Goal: Check status: Check status

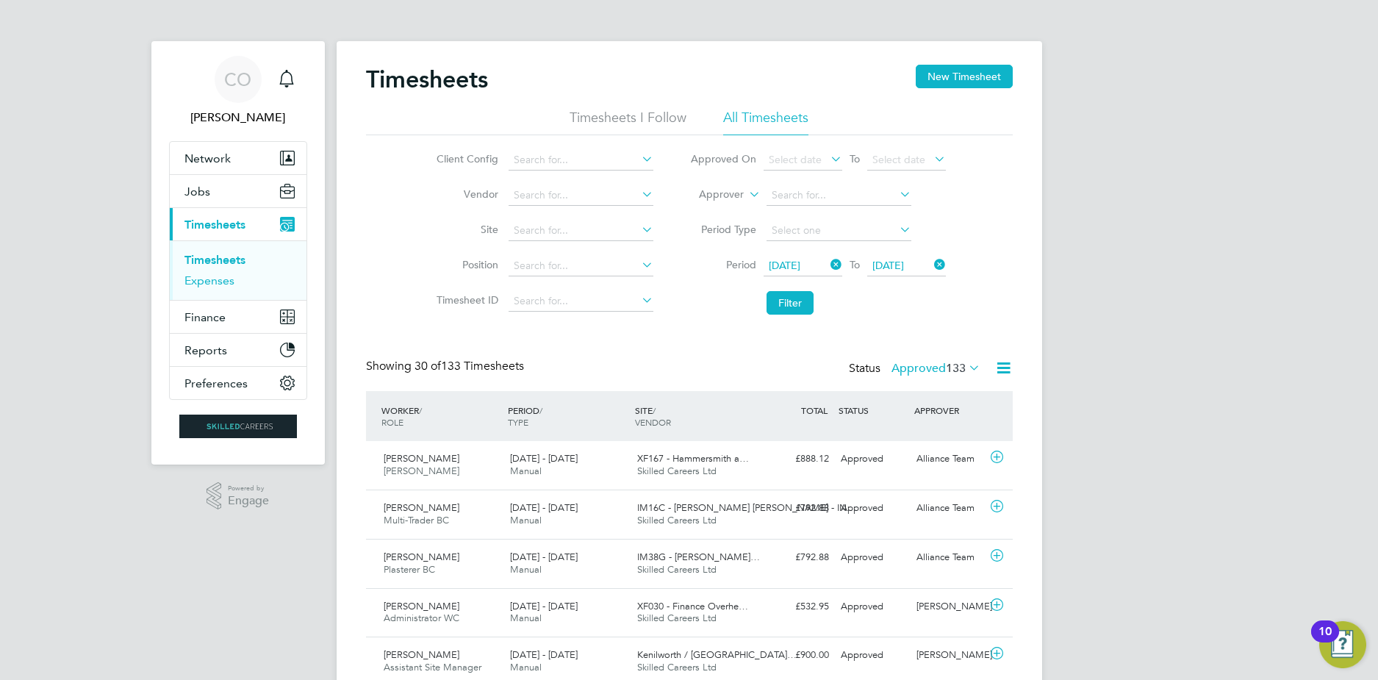
click at [215, 278] on link "Expenses" at bounding box center [210, 280] width 50 height 14
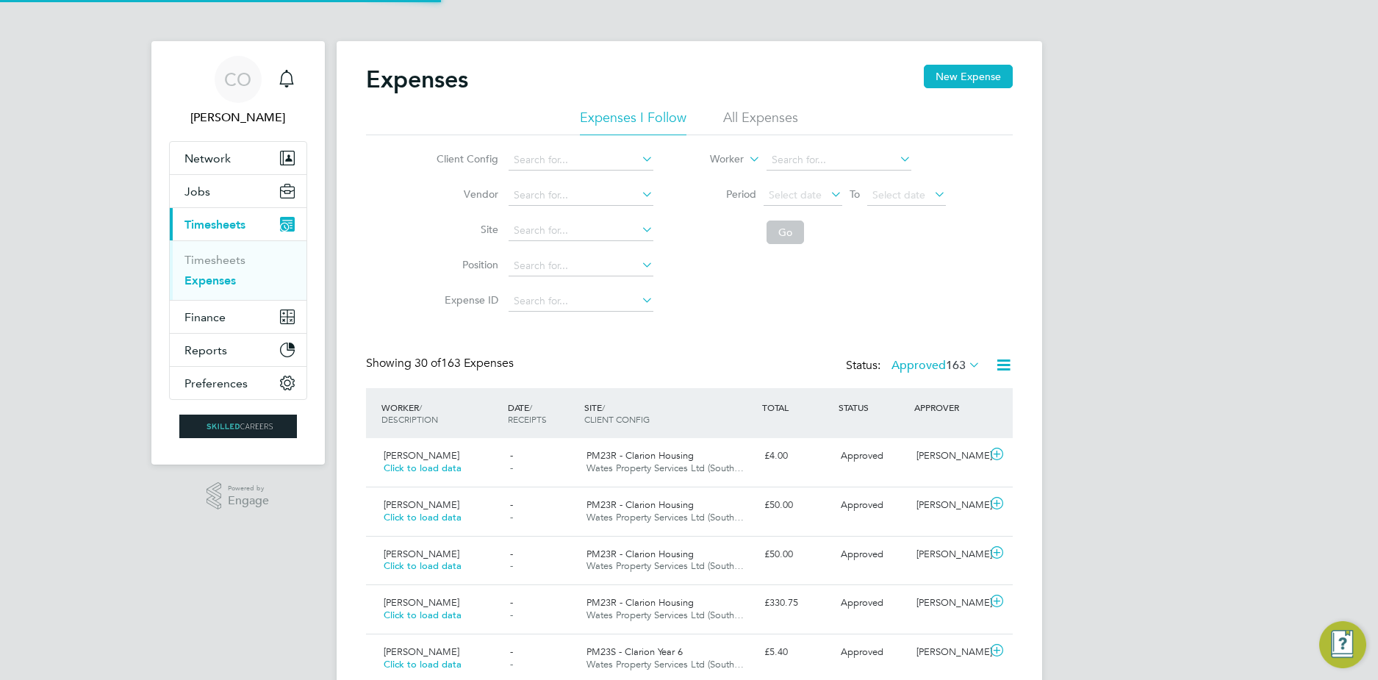
scroll to position [37, 128]
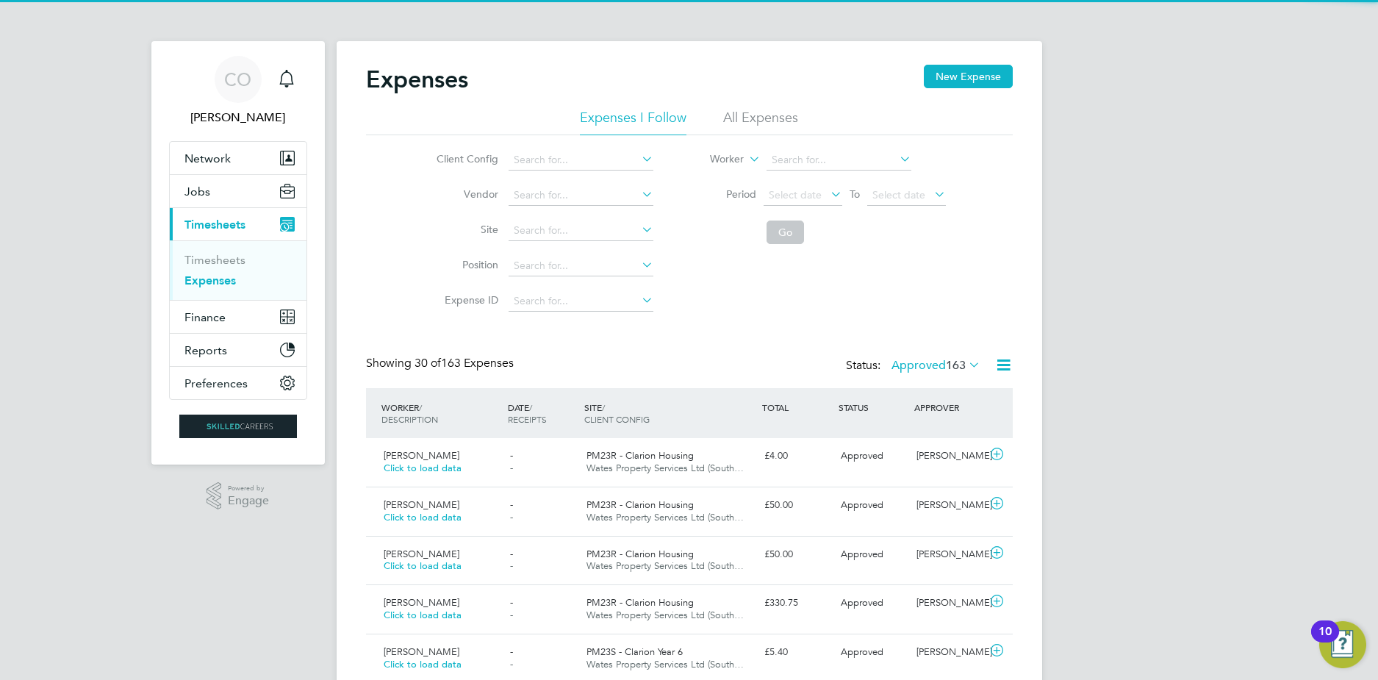
click at [745, 112] on li "All Expenses" at bounding box center [760, 122] width 75 height 26
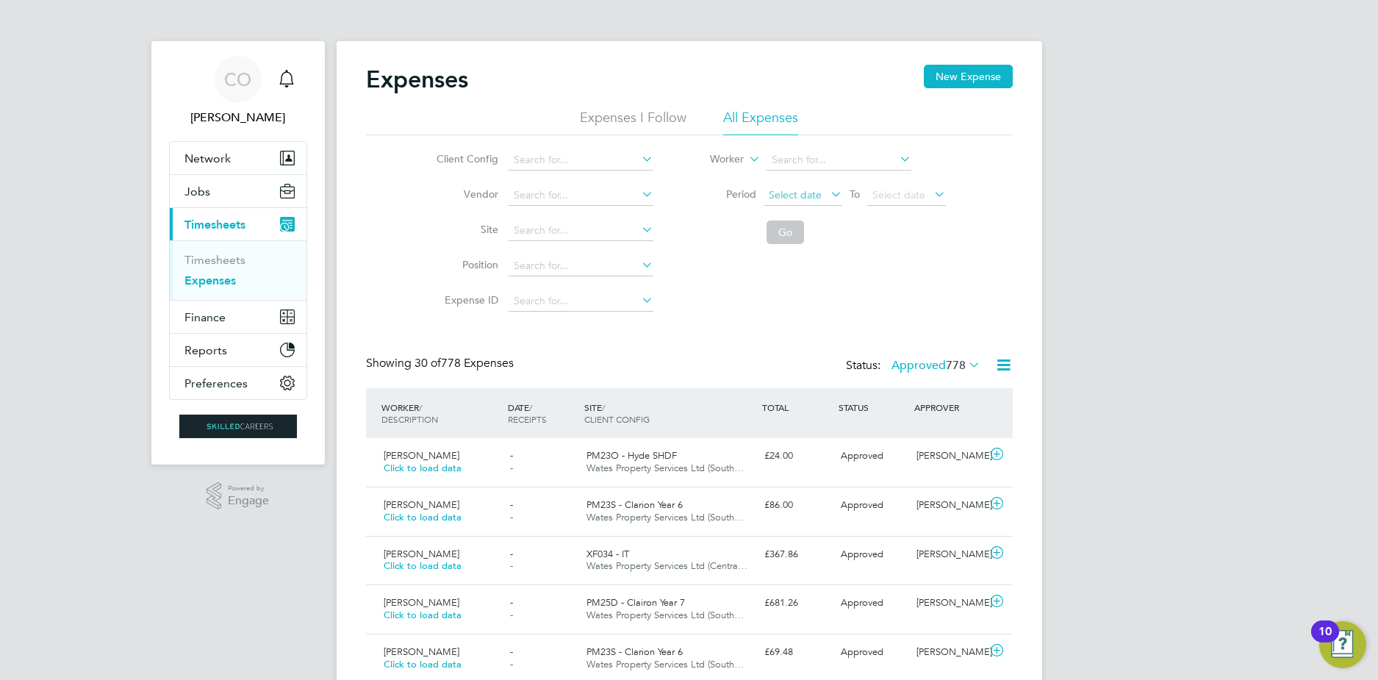
click at [771, 197] on span "Select date" at bounding box center [795, 194] width 53 height 13
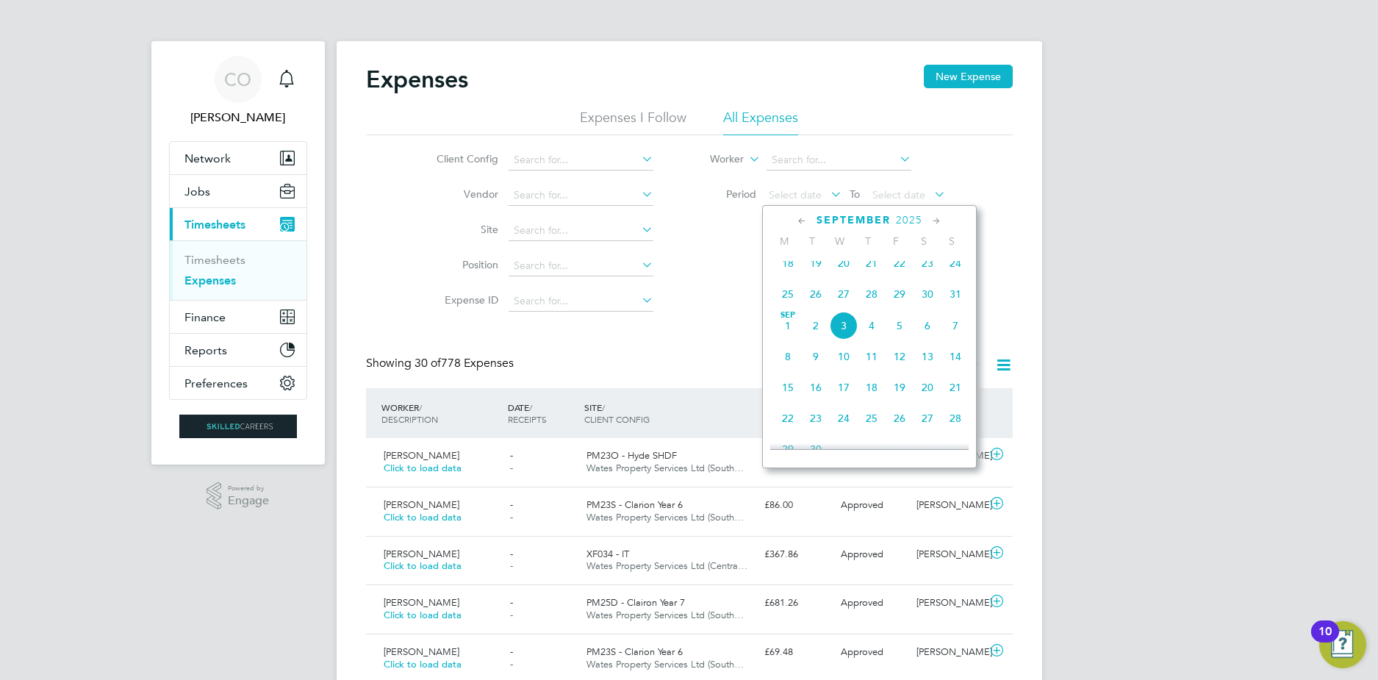
click at [794, 292] on span "25" at bounding box center [788, 294] width 28 height 28
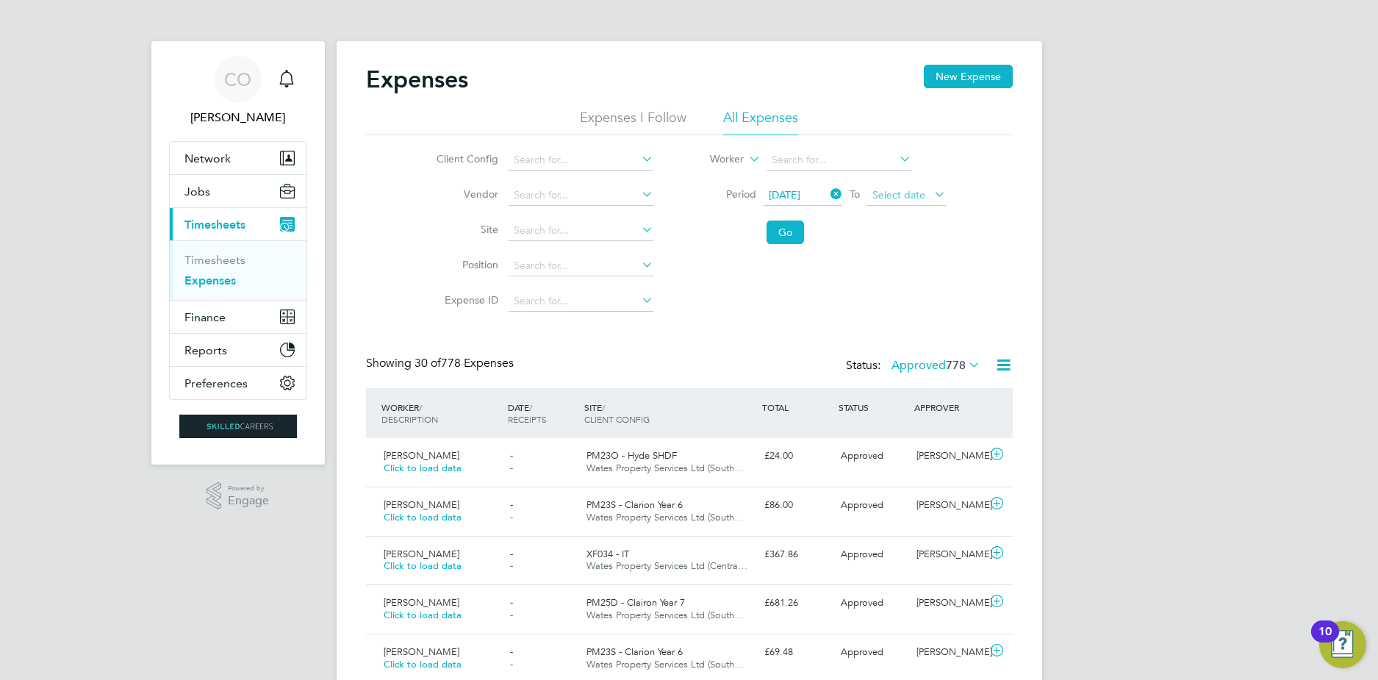
click at [915, 192] on span "Select date" at bounding box center [899, 194] width 53 height 13
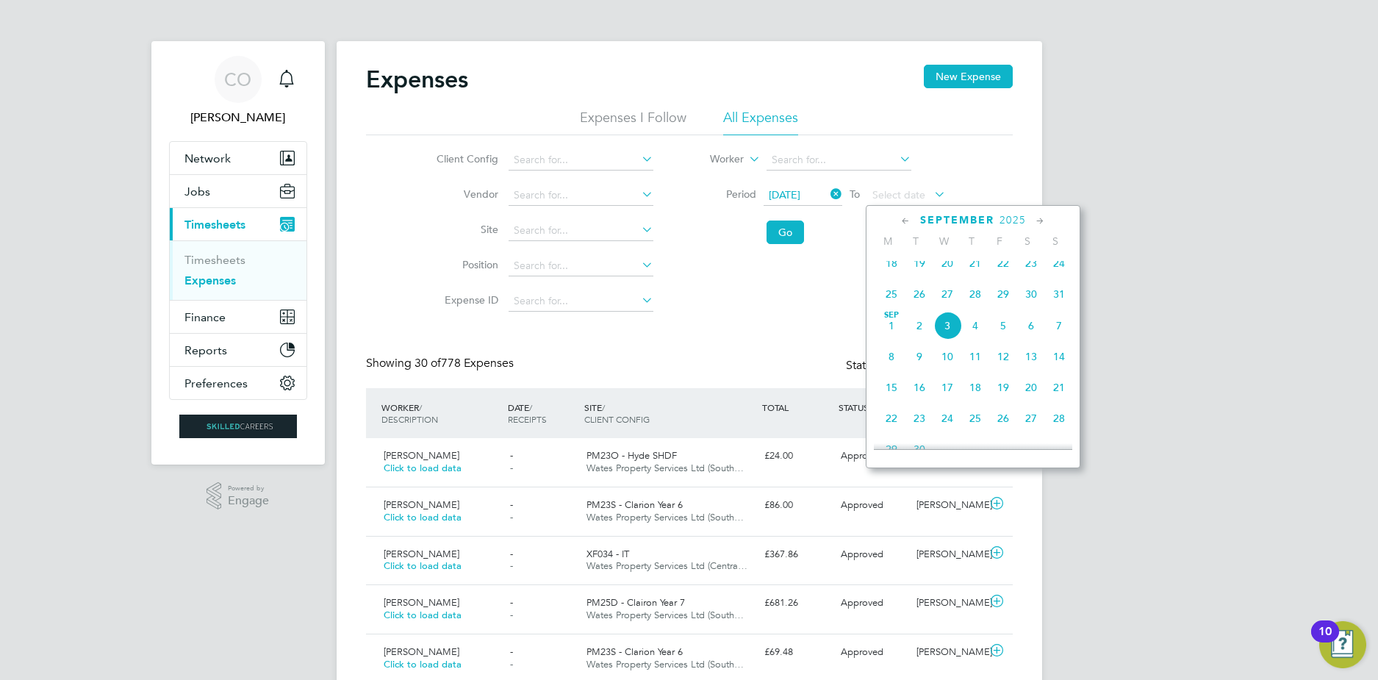
drag, startPoint x: 1056, startPoint y: 303, endPoint x: 994, endPoint y: 287, distance: 63.7
click at [1056, 302] on span "31" at bounding box center [1059, 294] width 28 height 28
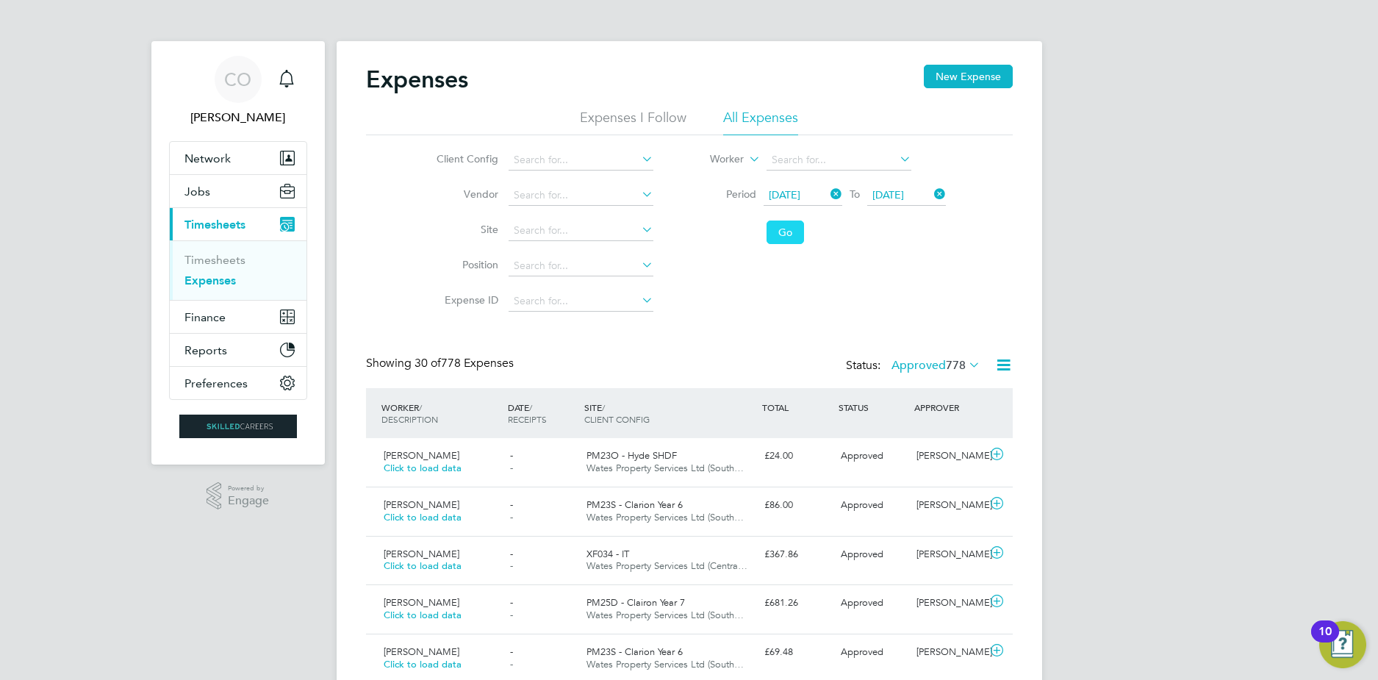
click at [781, 245] on li "Go" at bounding box center [818, 232] width 293 height 38
click at [779, 232] on button "Go" at bounding box center [785, 233] width 37 height 24
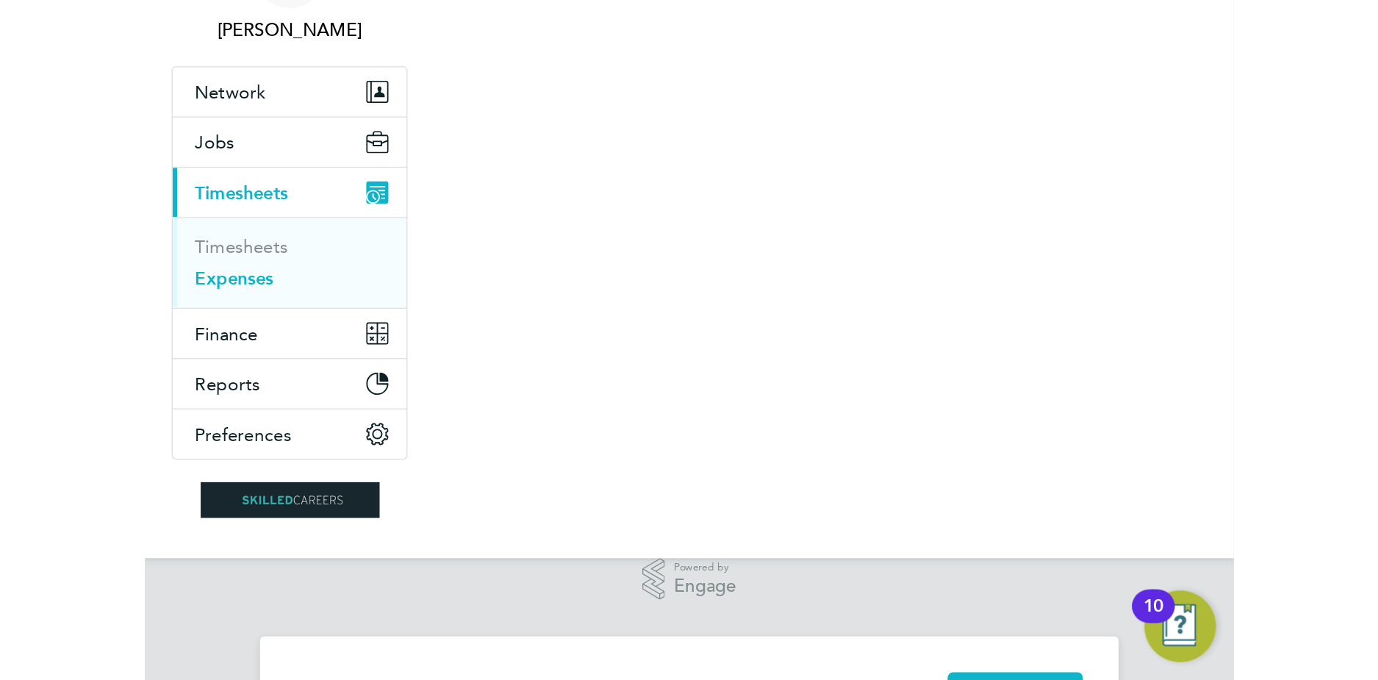
scroll to position [37, 142]
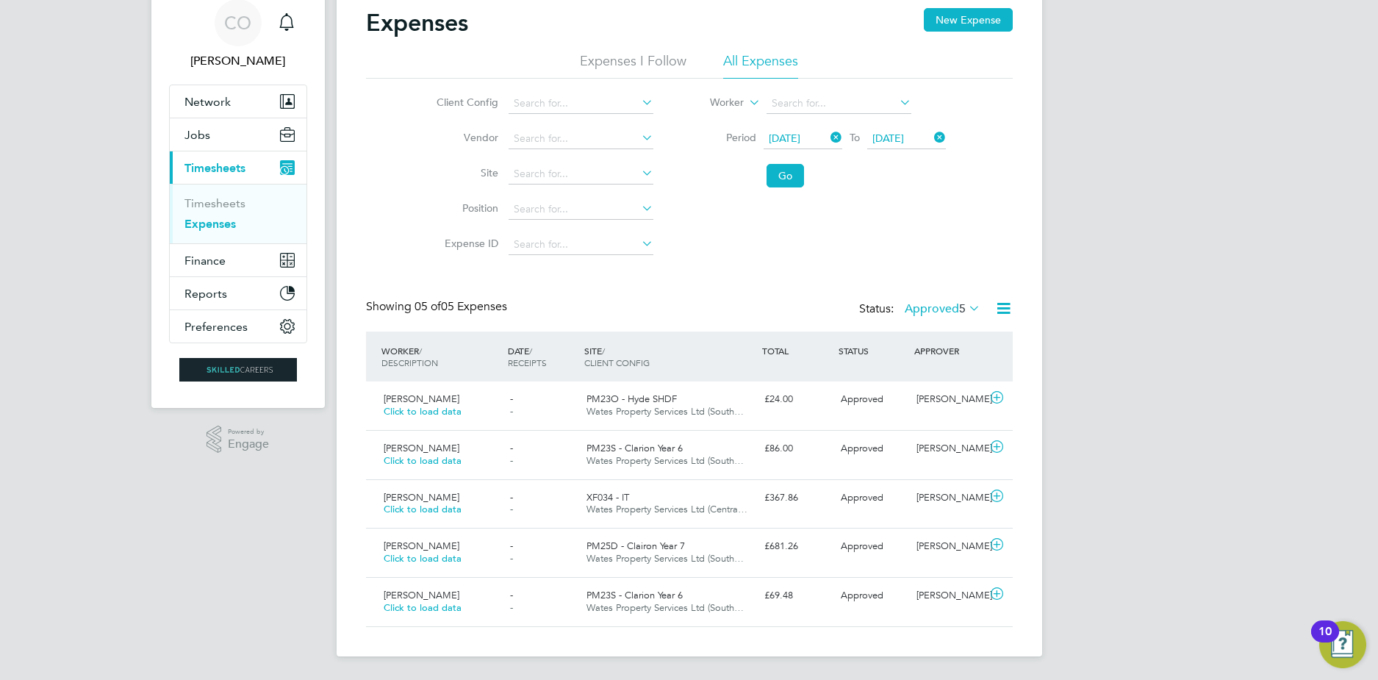
click at [828, 139] on icon at bounding box center [828, 137] width 0 height 21
click at [796, 152] on li "Period Select date To [DATE]" at bounding box center [818, 138] width 293 height 35
click at [798, 149] on li "Period Select date To [DATE]" at bounding box center [818, 138] width 293 height 35
click at [798, 146] on span "Select date" at bounding box center [803, 139] width 79 height 20
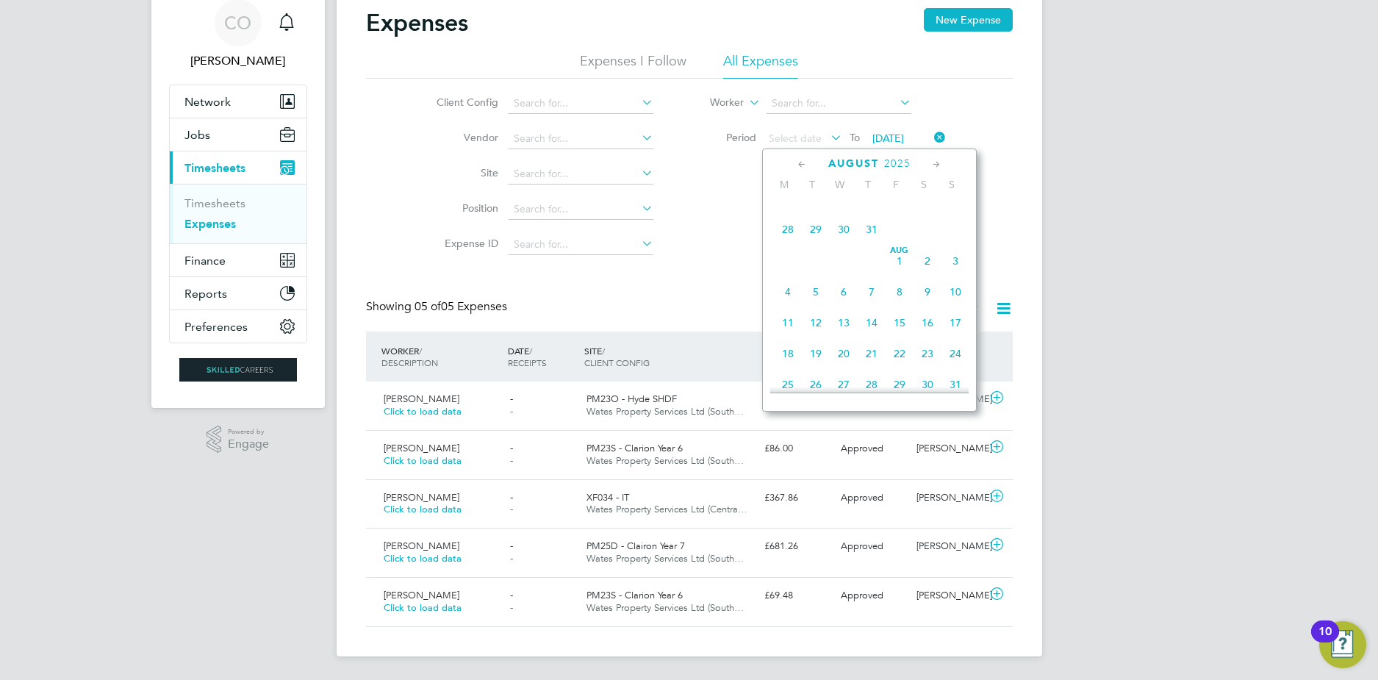
click at [929, 263] on span "2" at bounding box center [928, 261] width 28 height 28
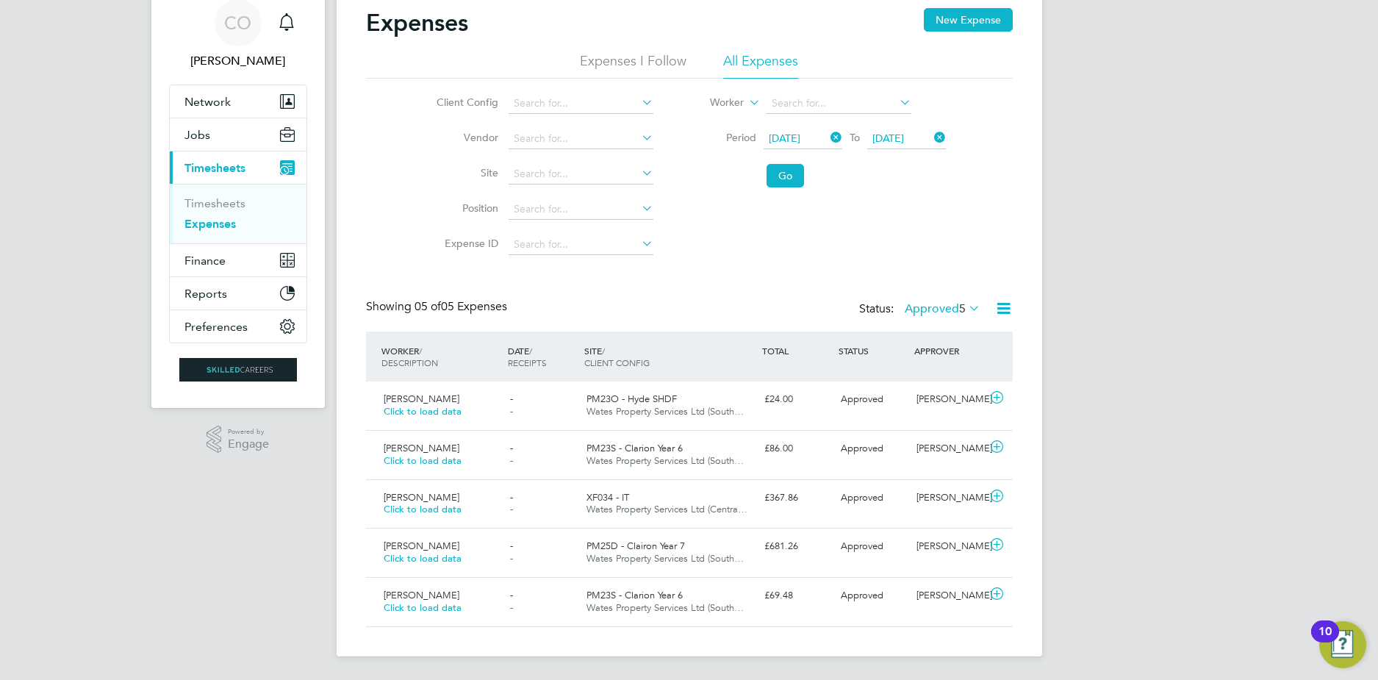
click at [913, 149] on span "[DATE]" at bounding box center [907, 139] width 79 height 20
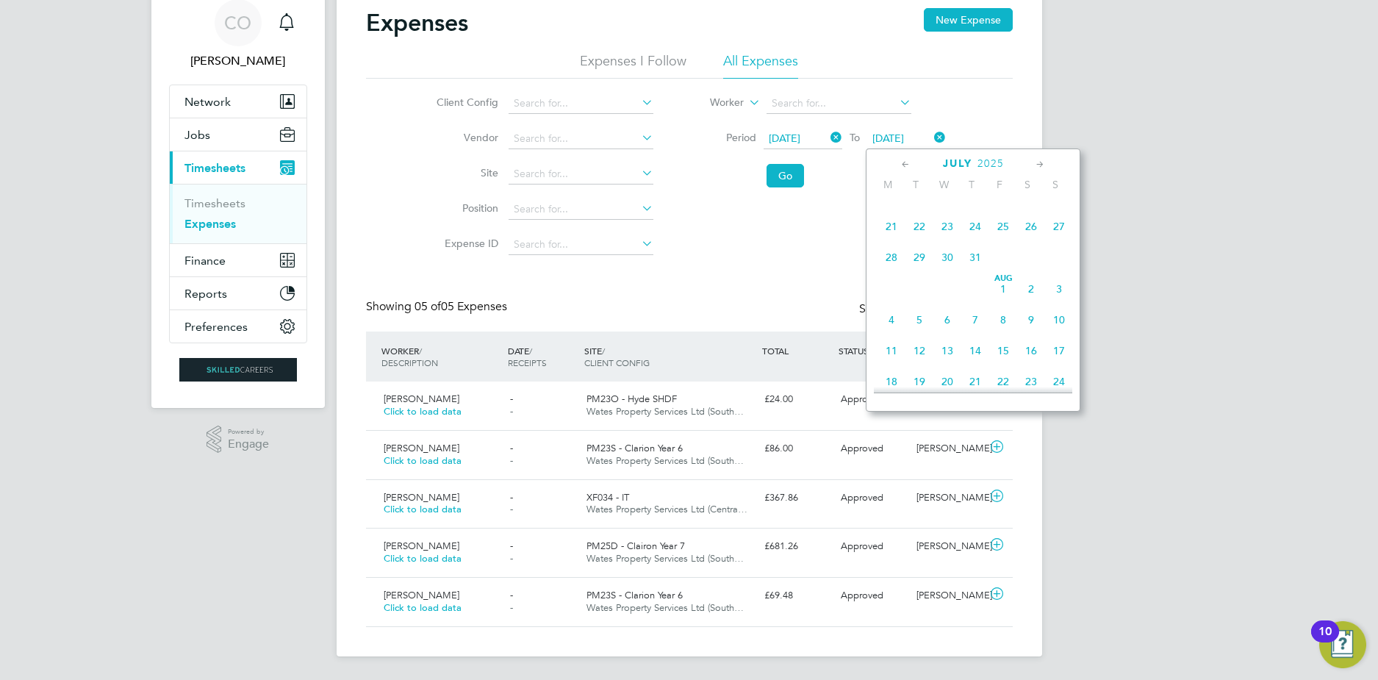
click at [1006, 334] on span "8" at bounding box center [1004, 320] width 28 height 28
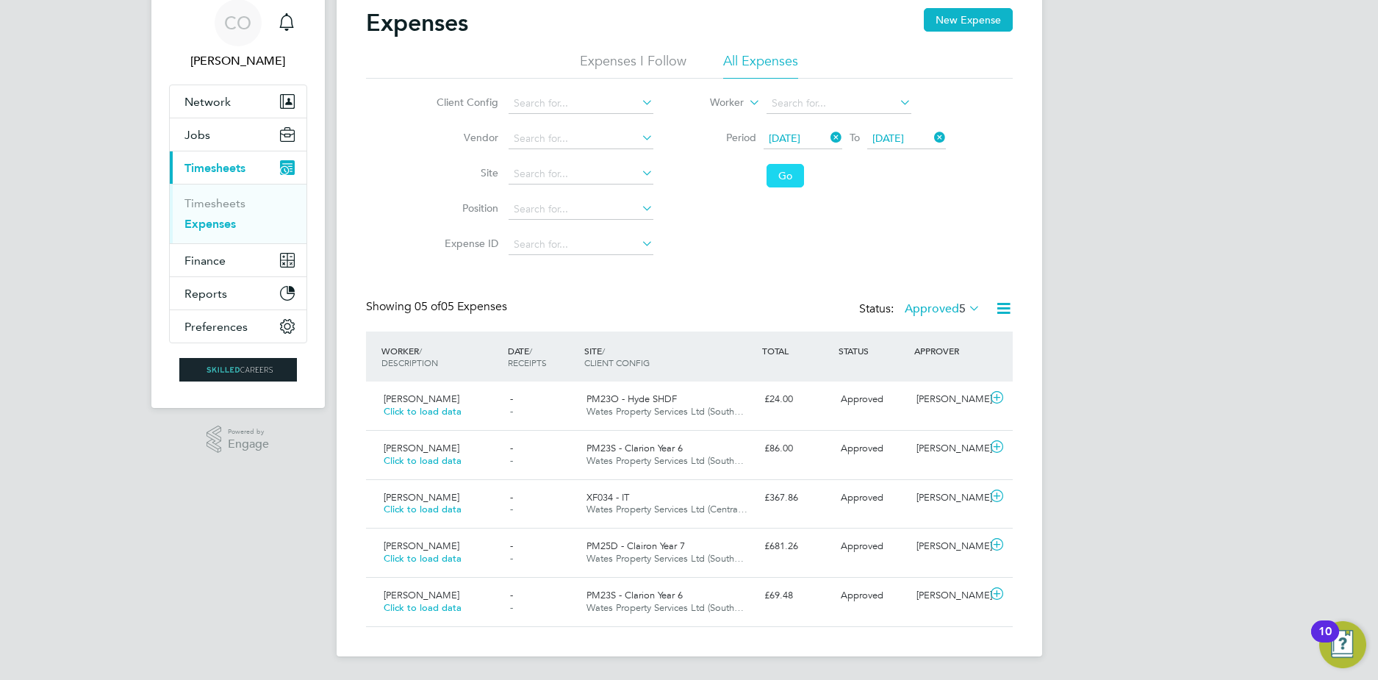
click at [788, 172] on button "Go" at bounding box center [785, 176] width 37 height 24
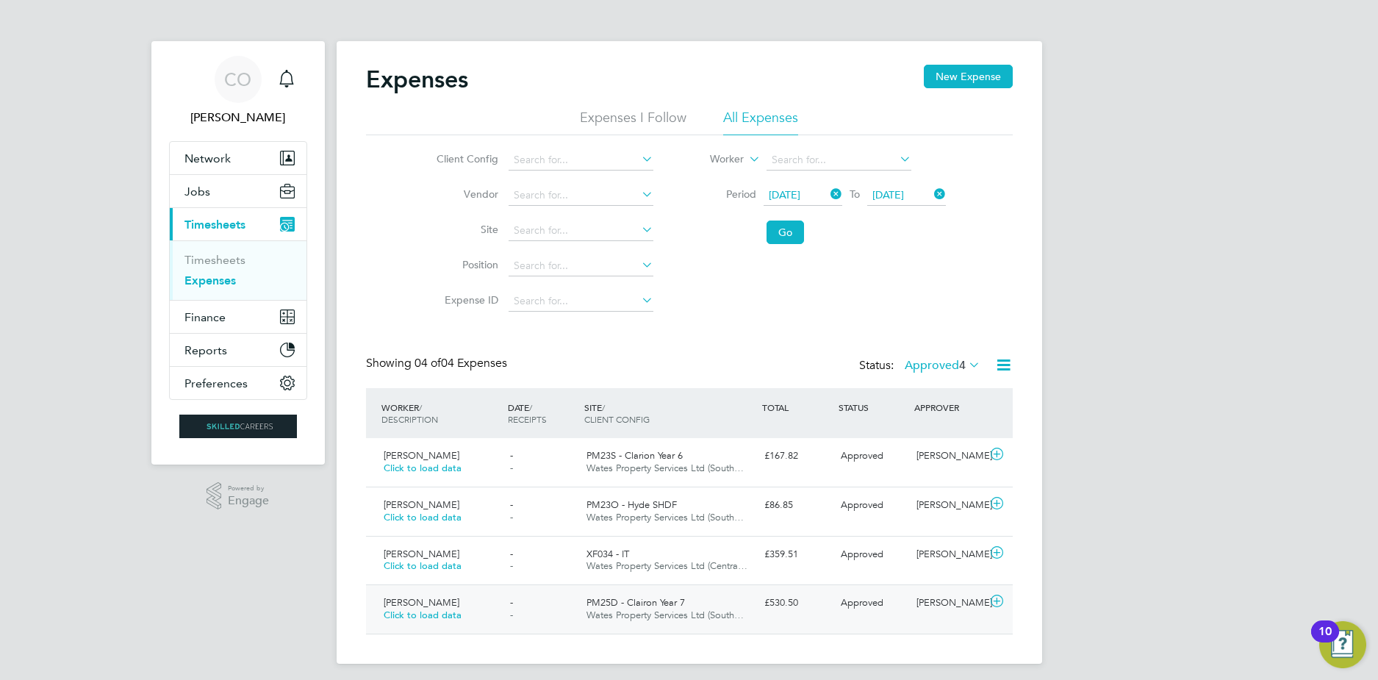
click at [492, 605] on div "[PERSON_NAME] Click to load data" at bounding box center [441, 609] width 127 height 37
